Goal: Find specific page/section: Find specific page/section

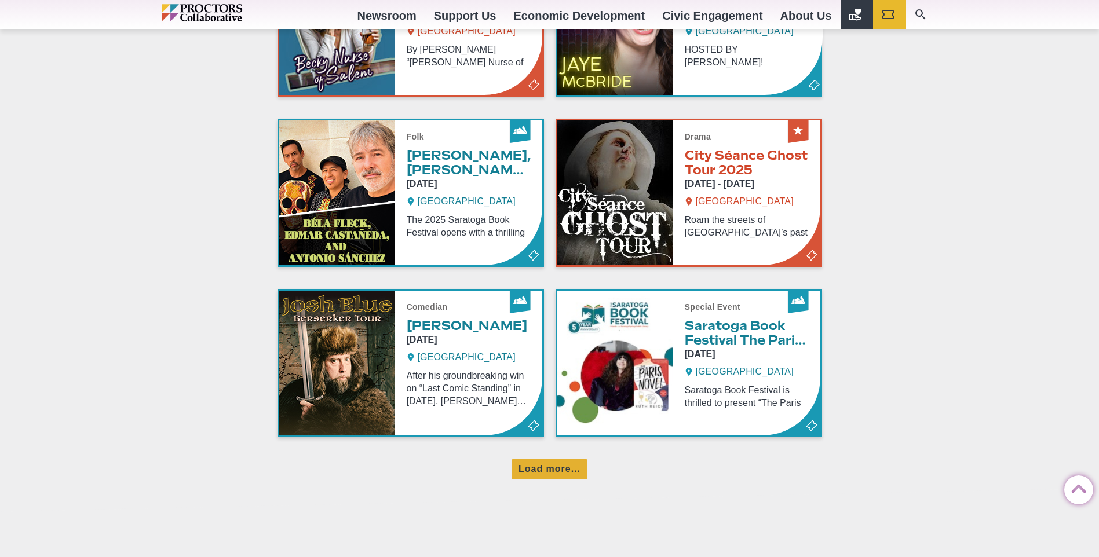
scroll to position [659, 0]
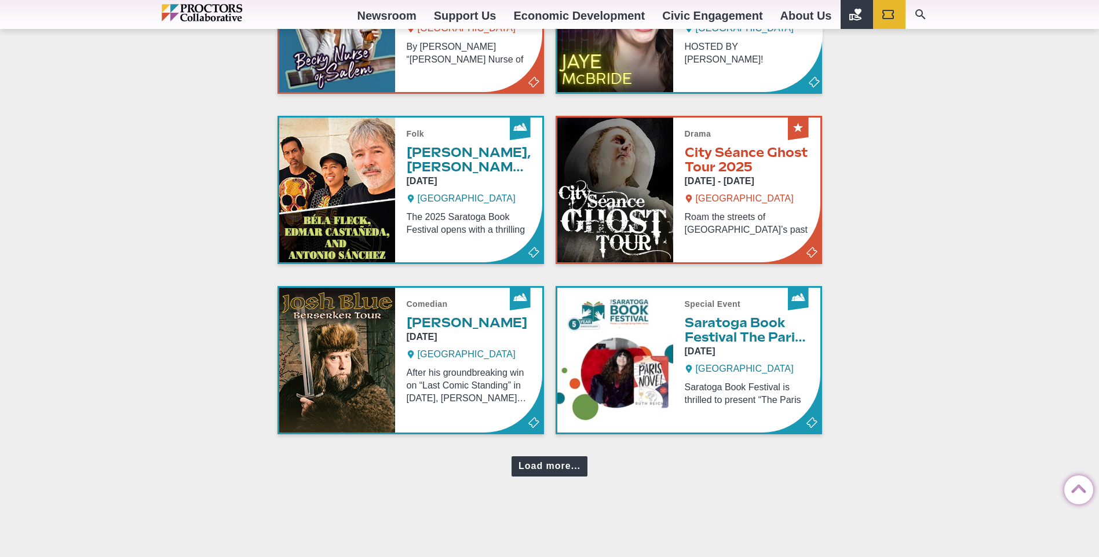
click at [540, 423] on div "Load more..." at bounding box center [549, 466] width 76 height 20
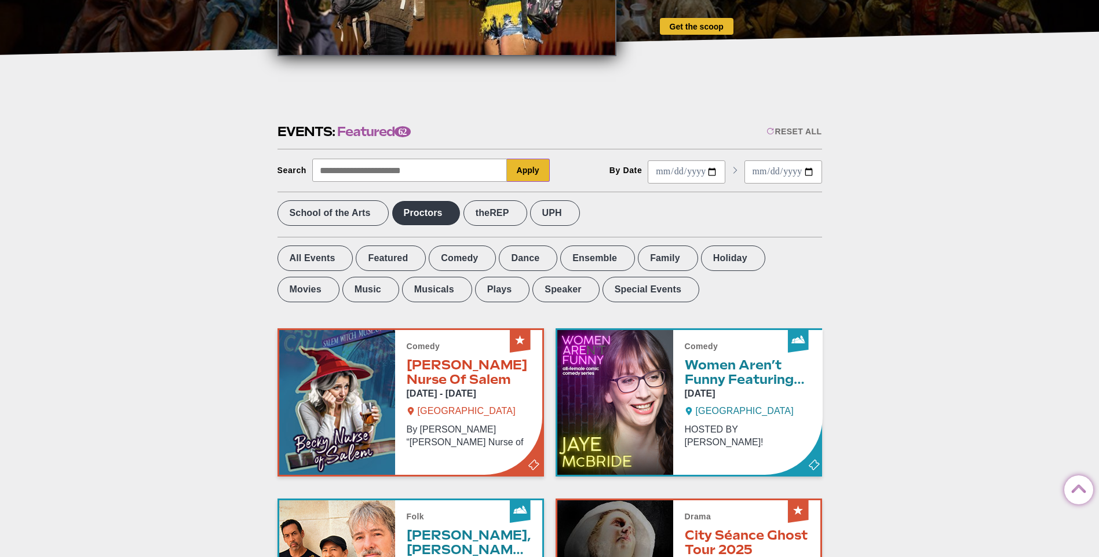
scroll to position [273, 0]
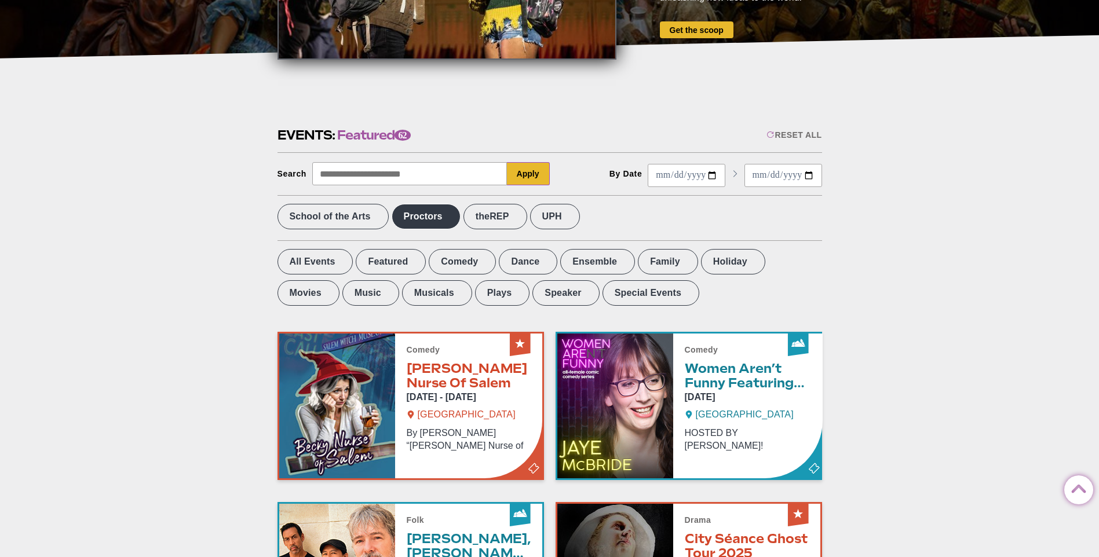
click at [424, 220] on label "Proctors" at bounding box center [426, 216] width 69 height 25
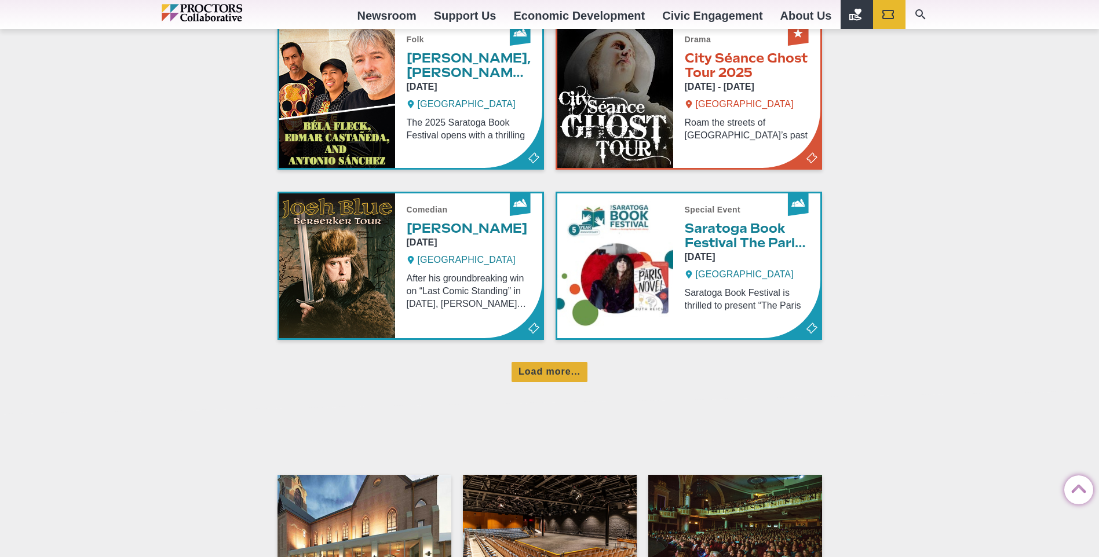
scroll to position [665, 0]
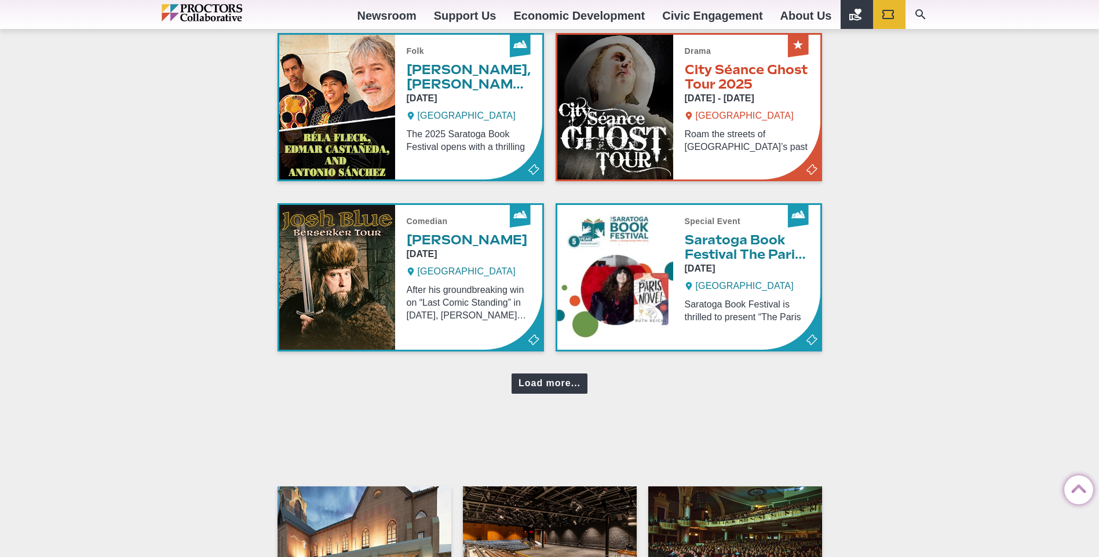
click at [534, 382] on div "Load more..." at bounding box center [549, 384] width 76 height 20
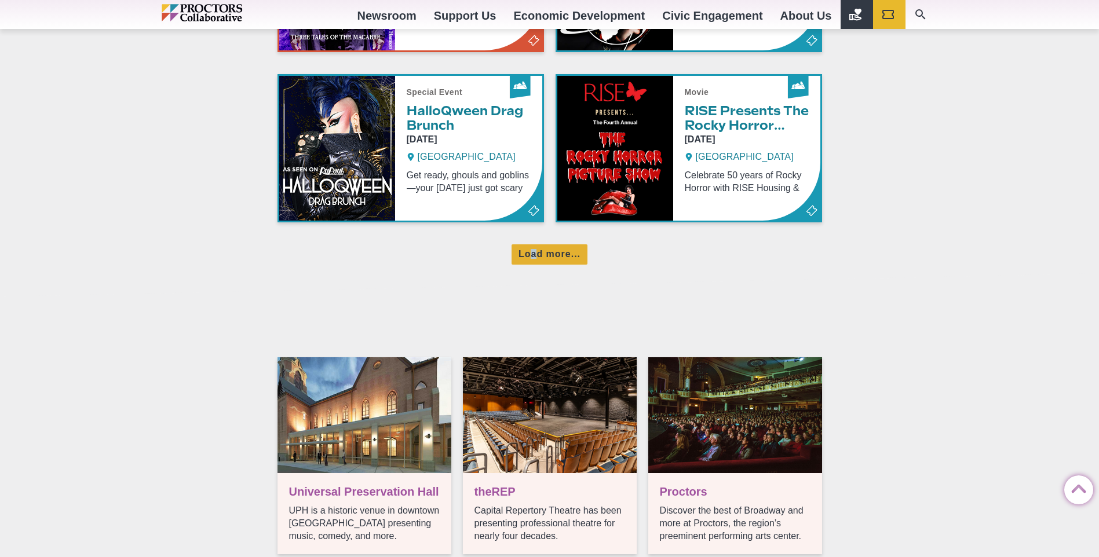
scroll to position [1299, 0]
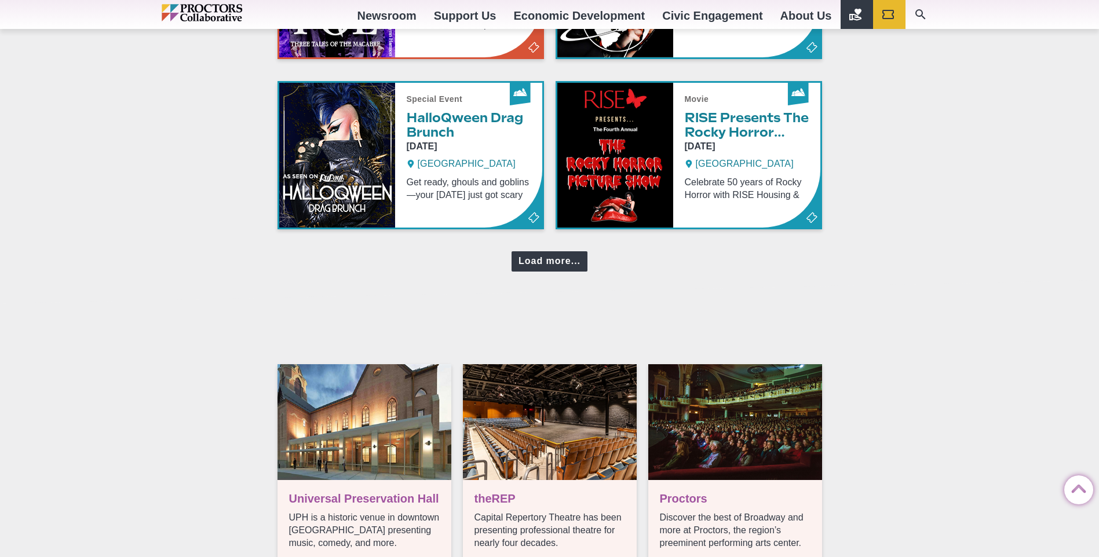
click at [552, 263] on div "Load more..." at bounding box center [549, 261] width 76 height 20
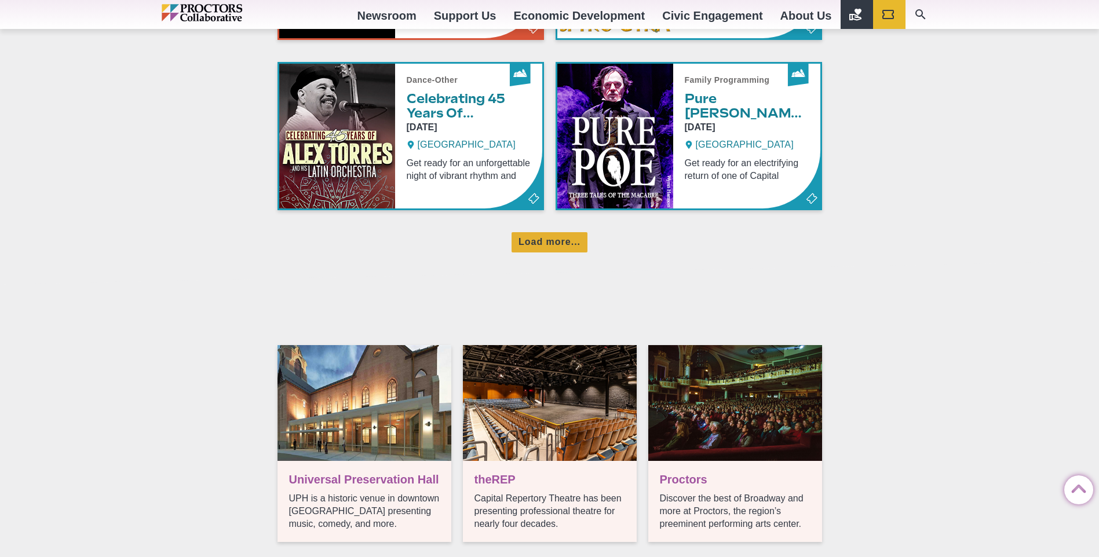
scroll to position [1785, 0]
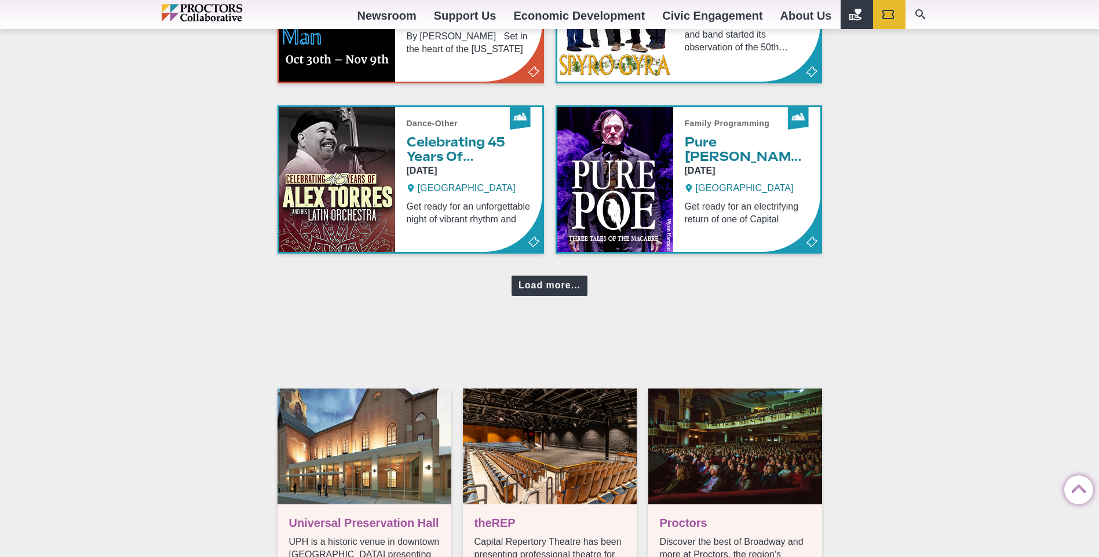
click at [538, 288] on div "Load more..." at bounding box center [549, 286] width 76 height 20
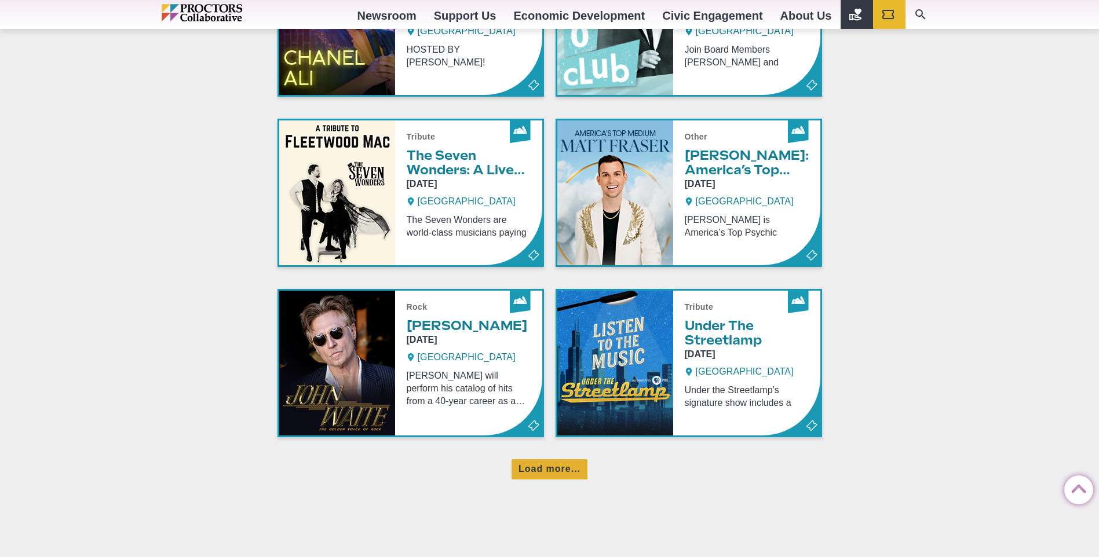
scroll to position [2130, 0]
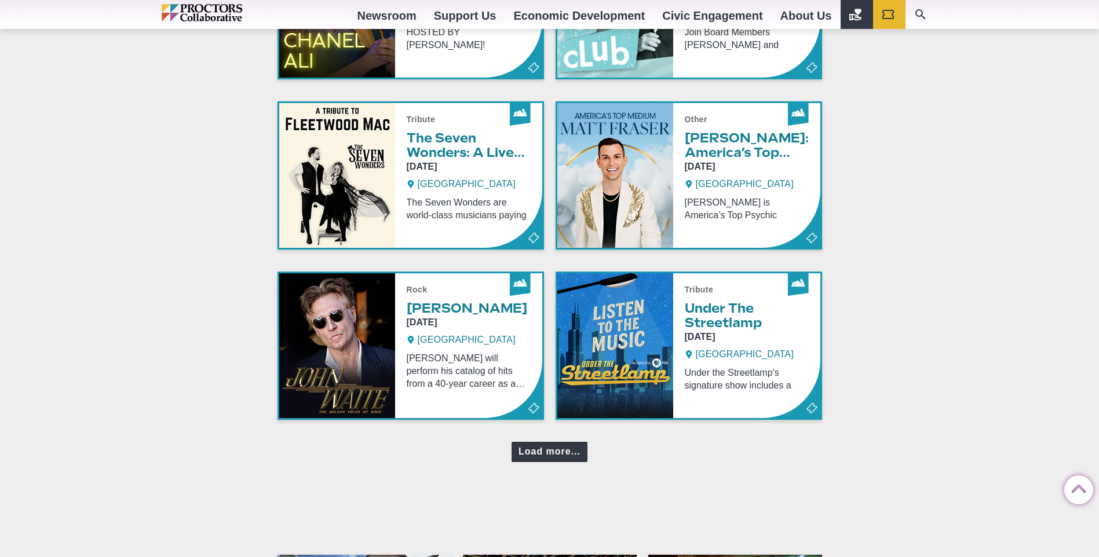
click at [567, 423] on div "Load more..." at bounding box center [549, 452] width 76 height 20
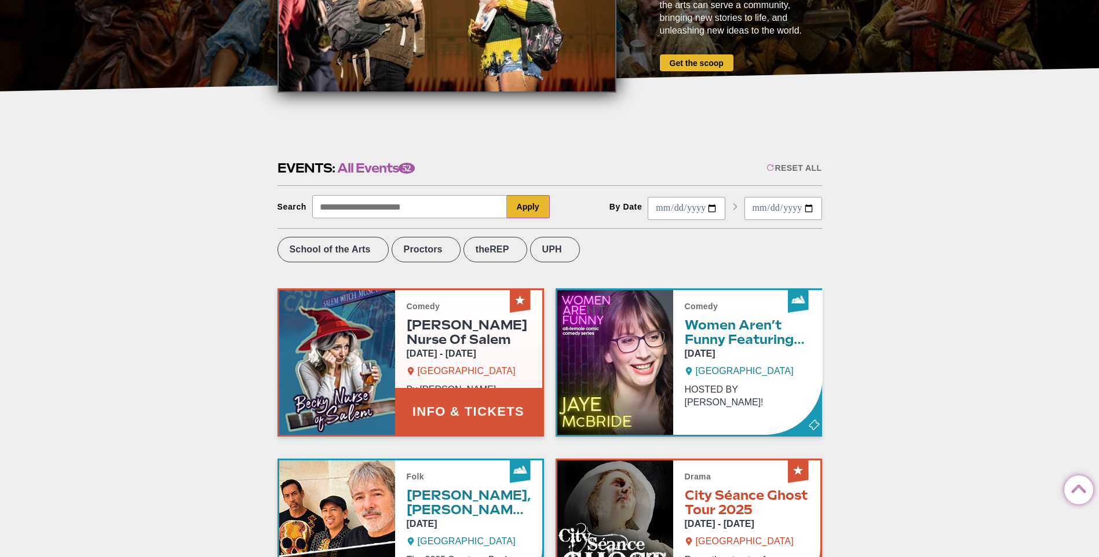
scroll to position [244, 0]
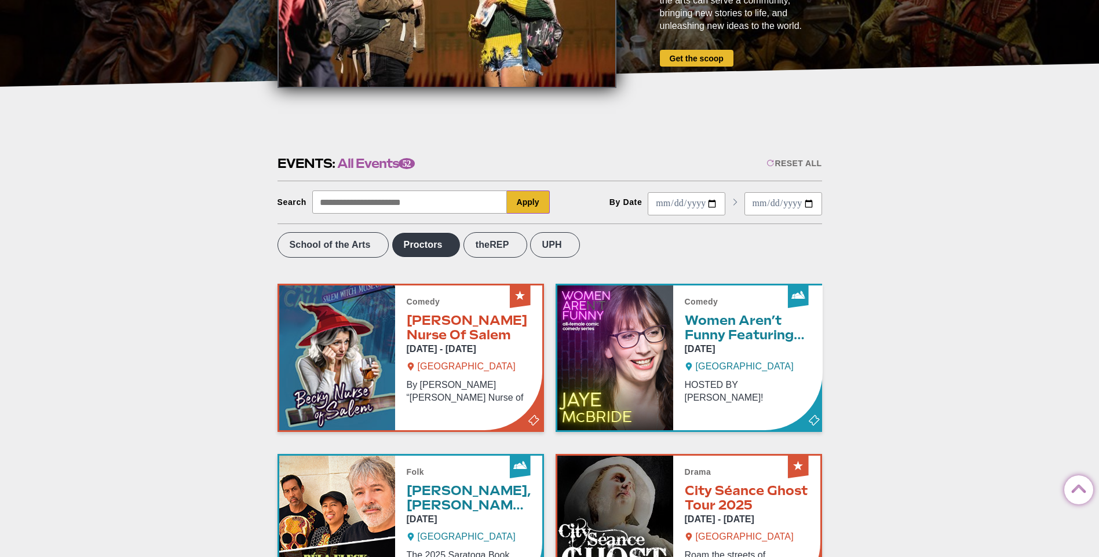
click at [433, 249] on label "Proctors" at bounding box center [426, 244] width 69 height 25
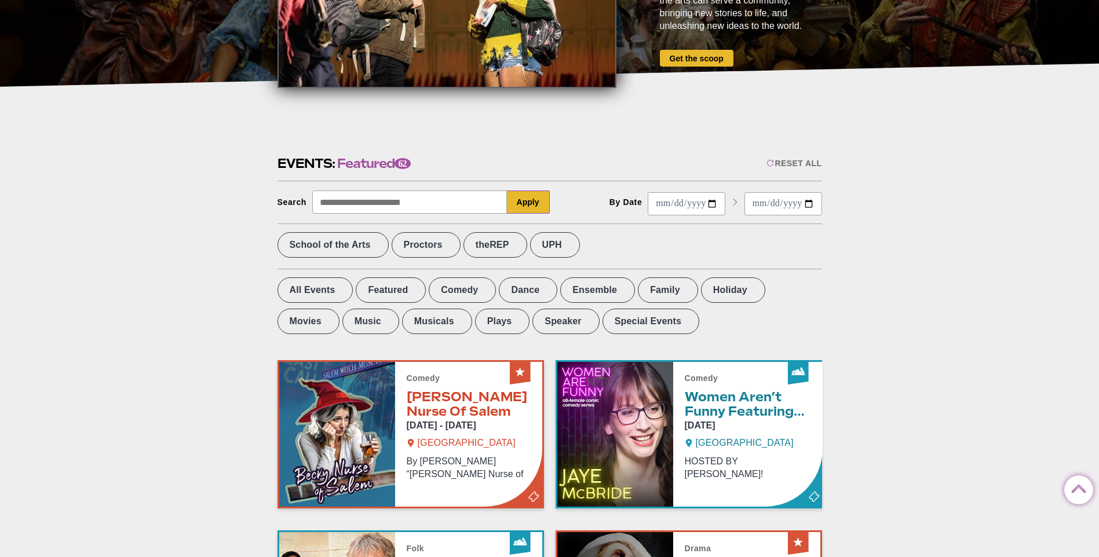
click at [359, 287] on label "Featured" at bounding box center [391, 289] width 70 height 25
click at [436, 248] on label "Proctors" at bounding box center [426, 244] width 69 height 25
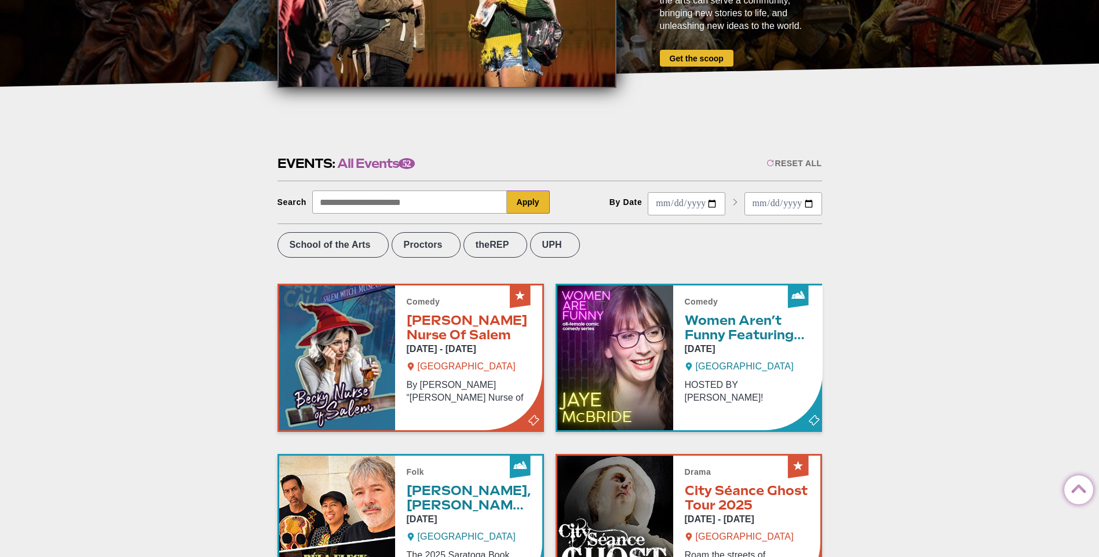
click at [406, 198] on input "Search" at bounding box center [409, 202] width 195 height 23
type input "******"
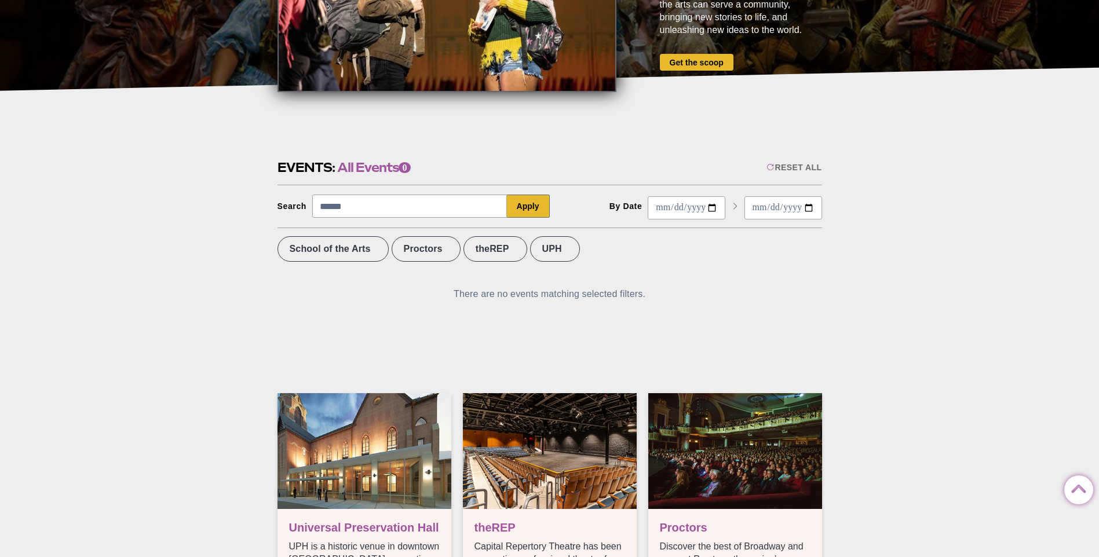
scroll to position [233, 0]
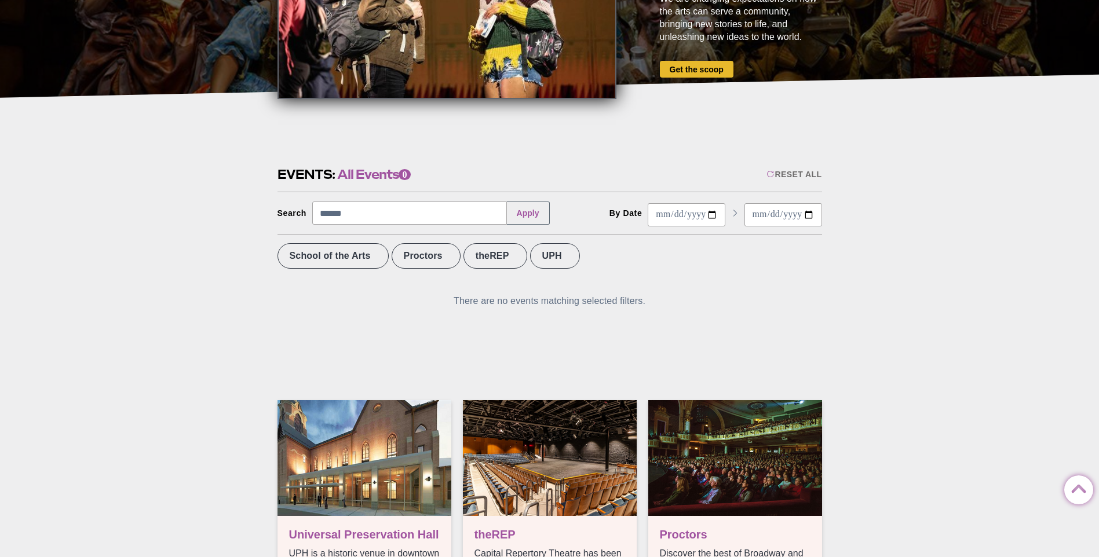
click at [520, 215] on button "Apply" at bounding box center [528, 213] width 43 height 23
click at [447, 264] on label "Proctors" at bounding box center [426, 255] width 69 height 25
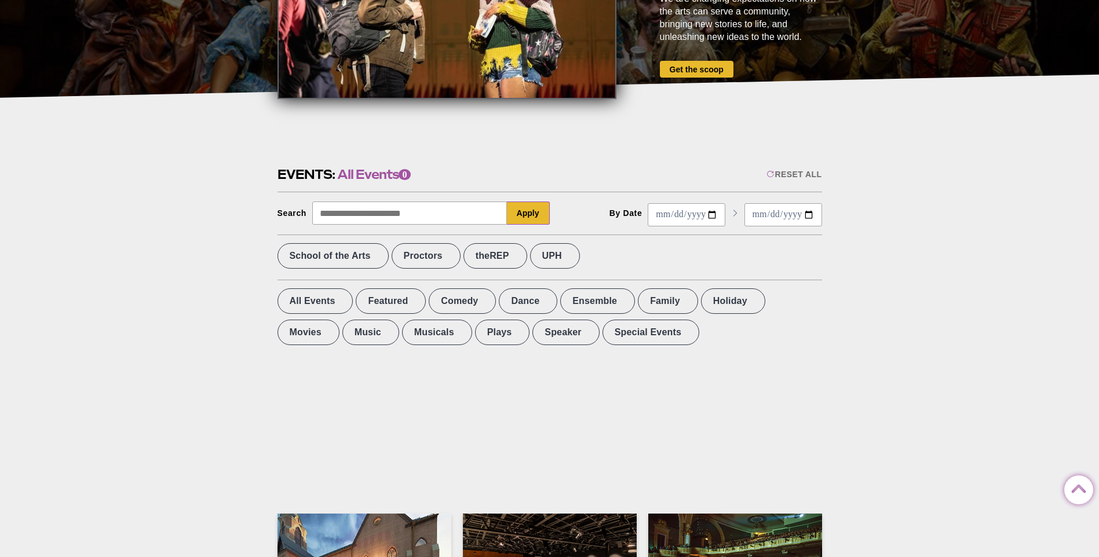
click at [459, 221] on input "Search" at bounding box center [409, 213] width 195 height 23
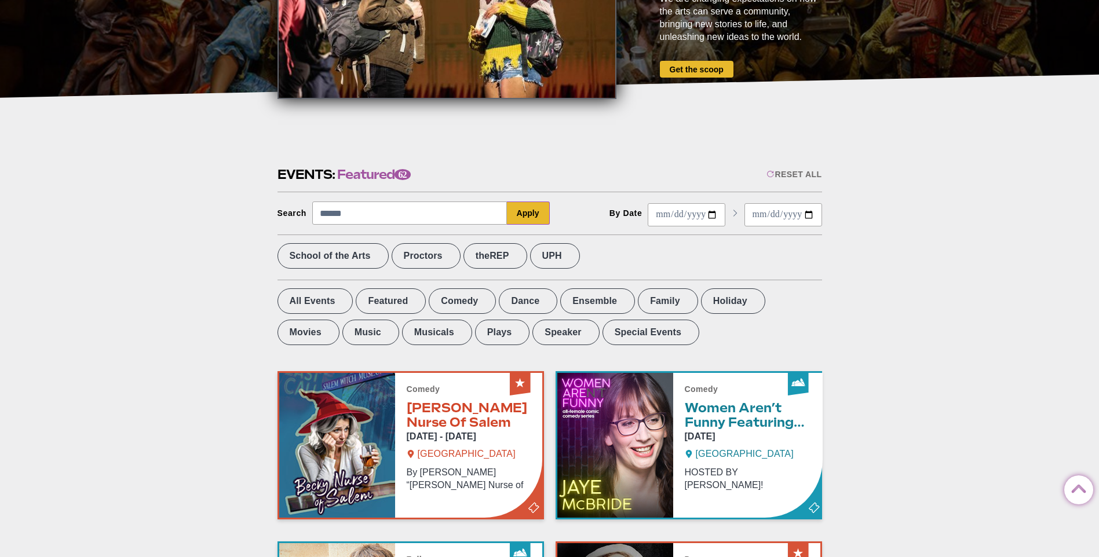
type input "******"
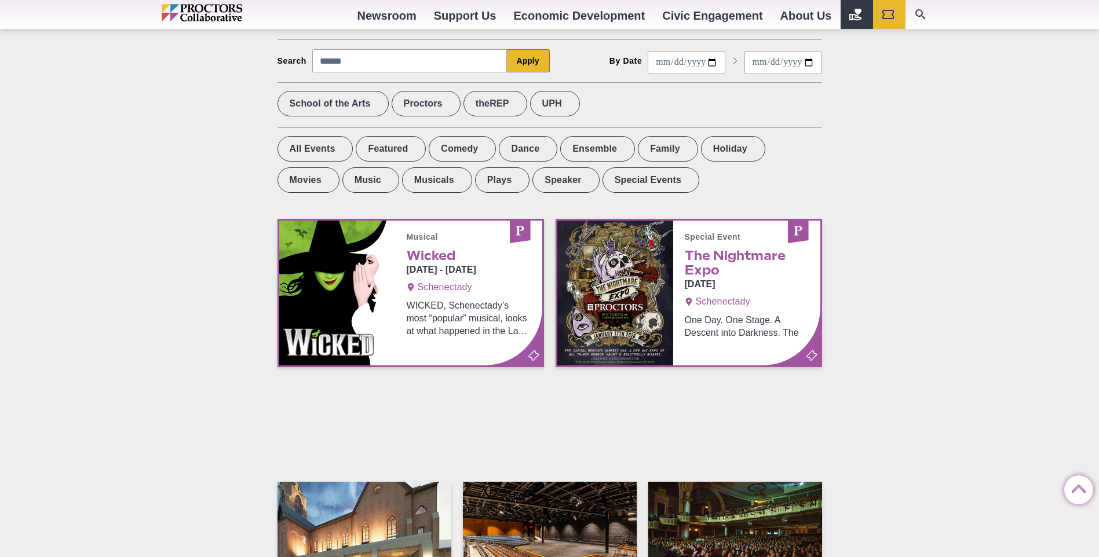
scroll to position [413, 0]
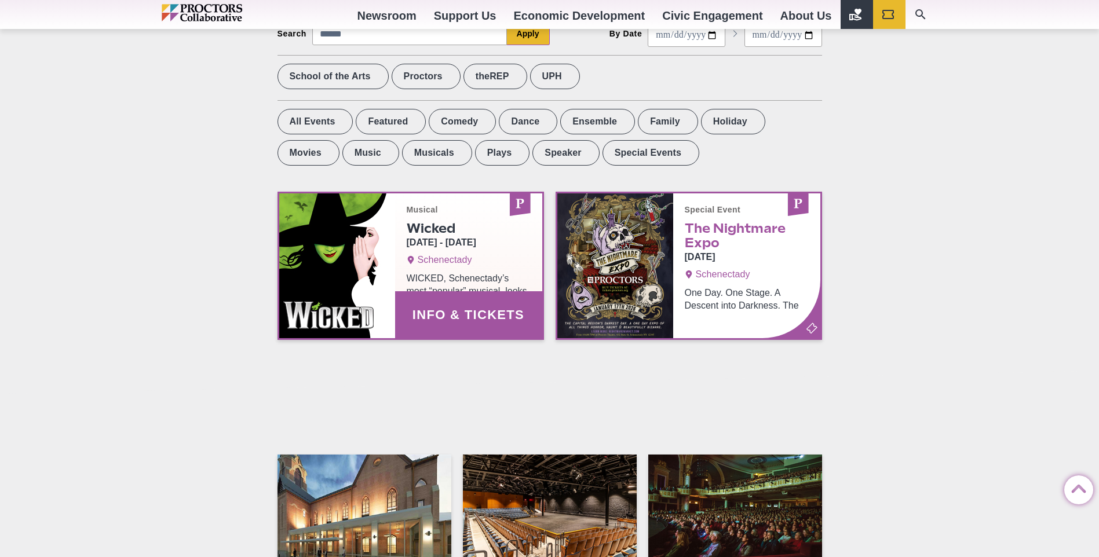
click at [428, 224] on link "Info & Tickets" at bounding box center [410, 265] width 263 height 145
